Goal: Transaction & Acquisition: Purchase product/service

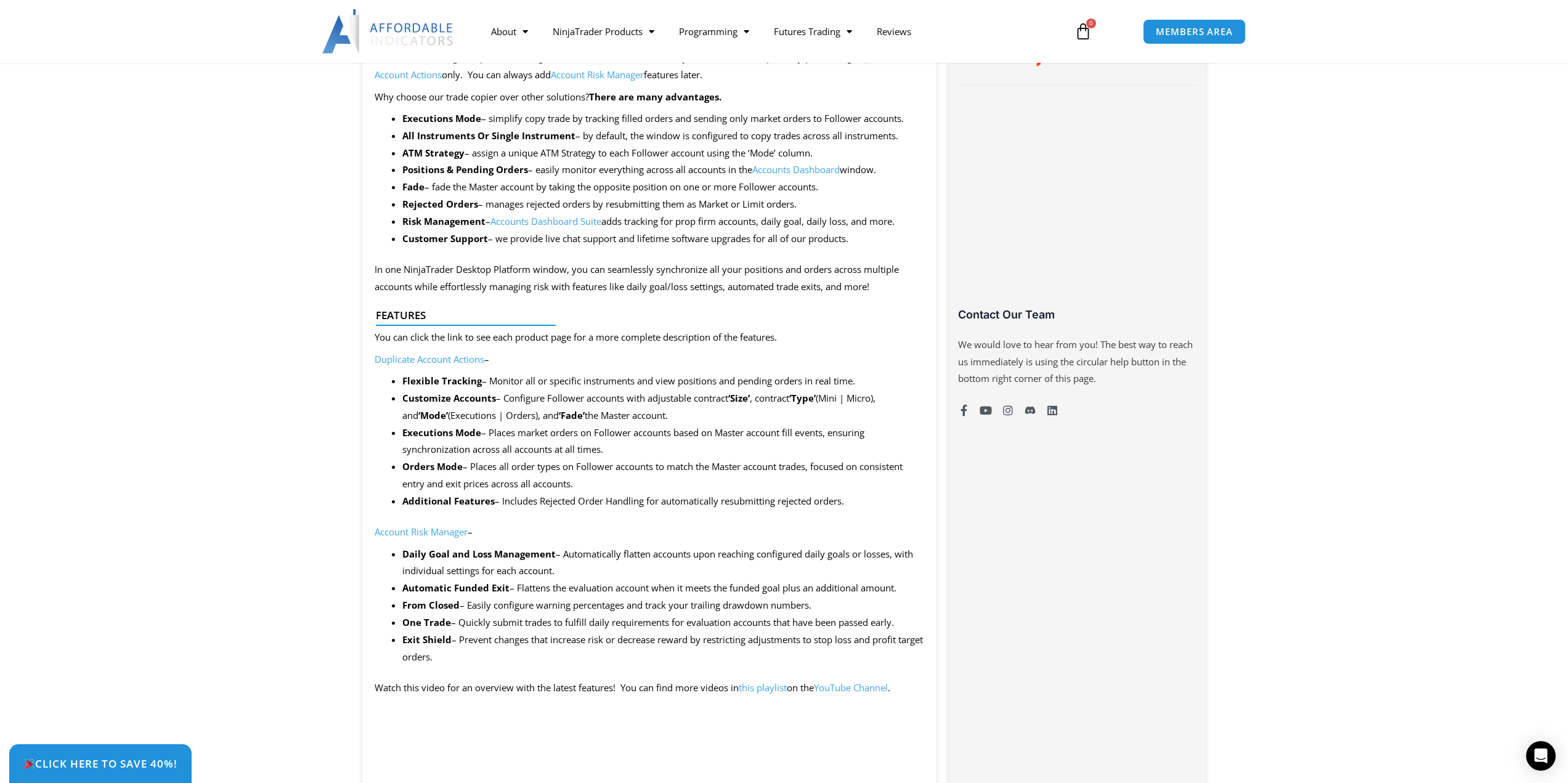
scroll to position [431, 0]
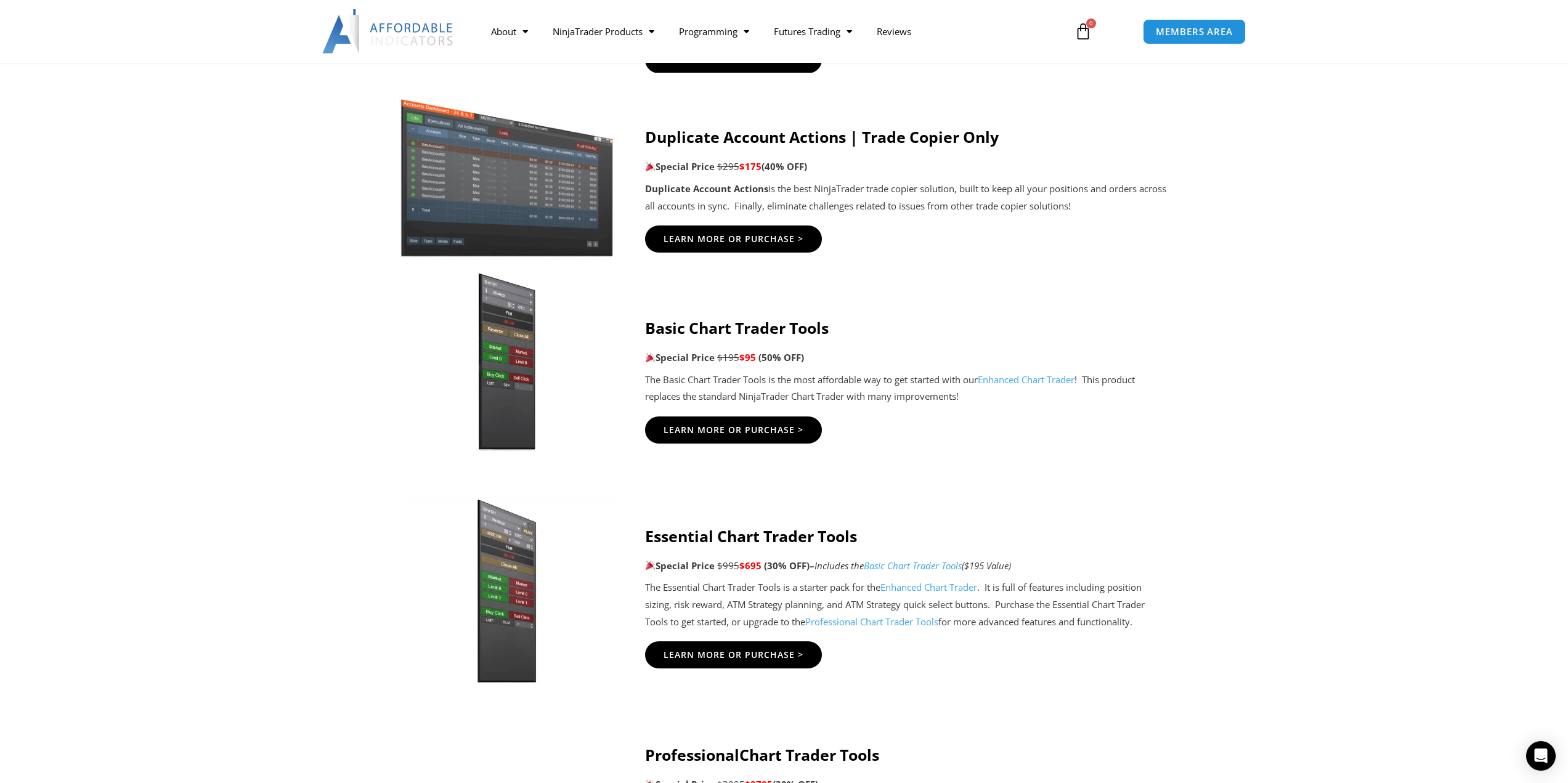
scroll to position [739, 0]
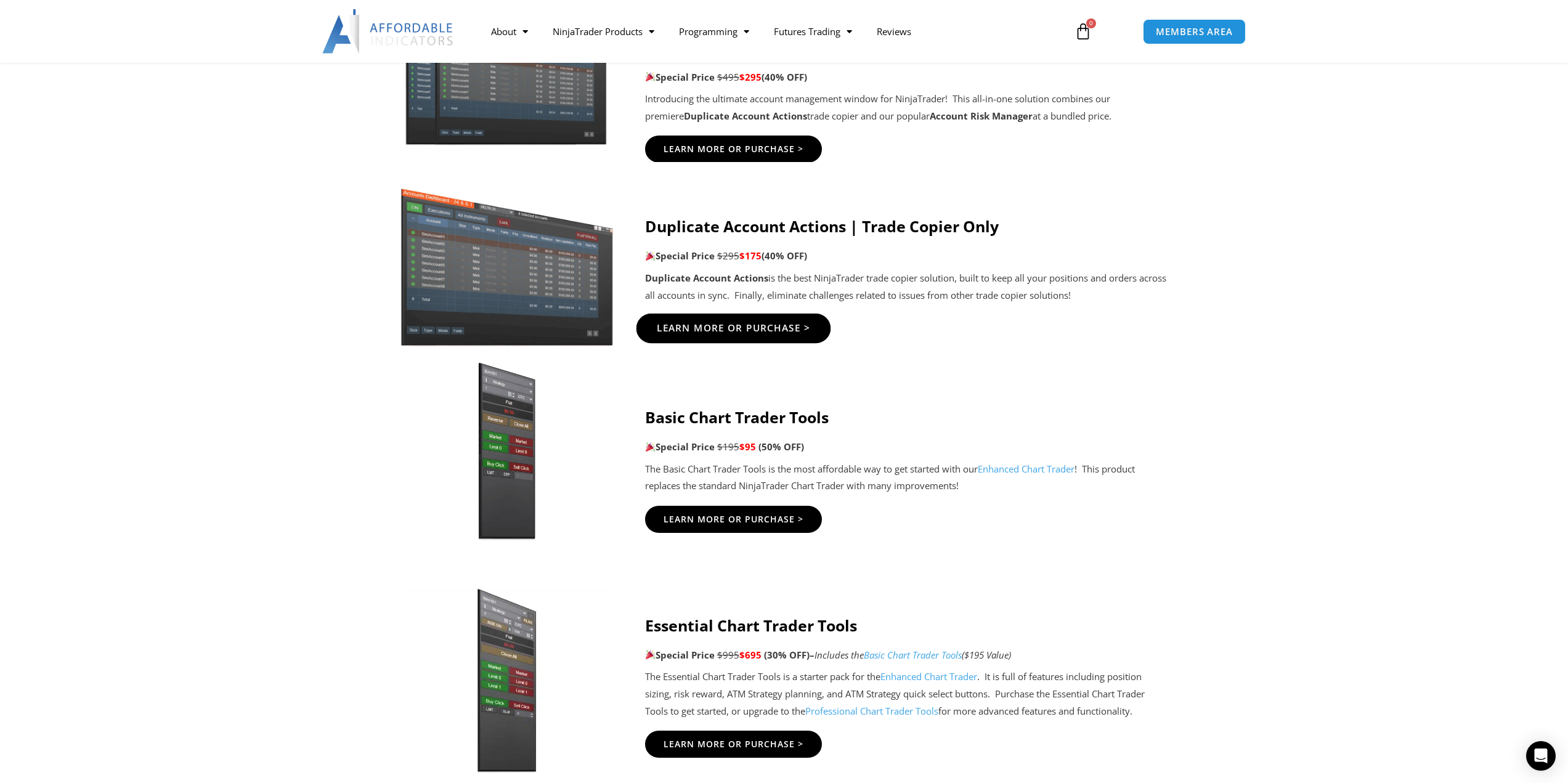
click at [733, 325] on span "Learn More Or Purchase >" at bounding box center [733, 328] width 154 height 9
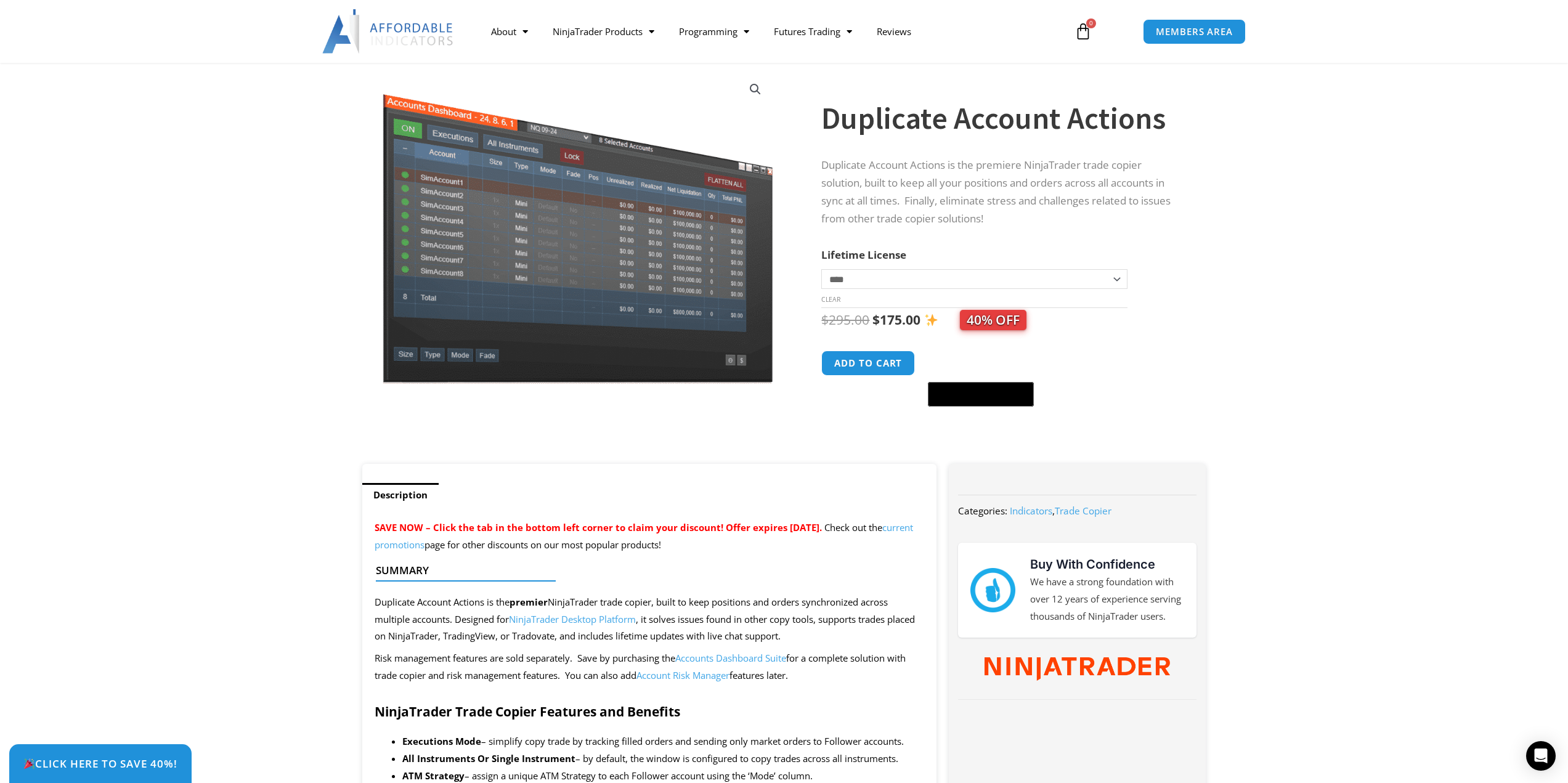
scroll to position [62, 0]
